Goal: Browse casually

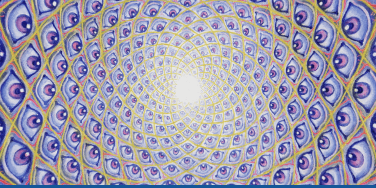
scroll to position [22, 0]
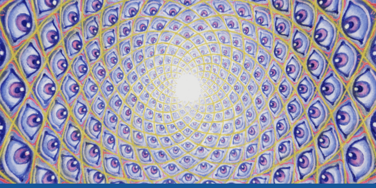
click at [356, 13] on video "Your browser does not support the video tag." at bounding box center [188, 89] width 551 height 310
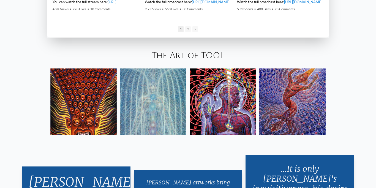
scroll to position [904, 0]
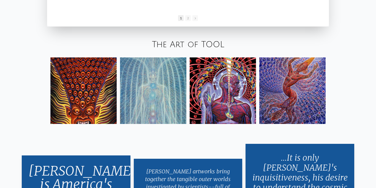
click at [310, 98] on img at bounding box center [293, 90] width 66 height 66
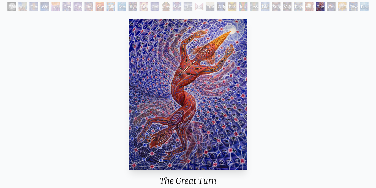
scroll to position [22, 0]
